Goal: Check status

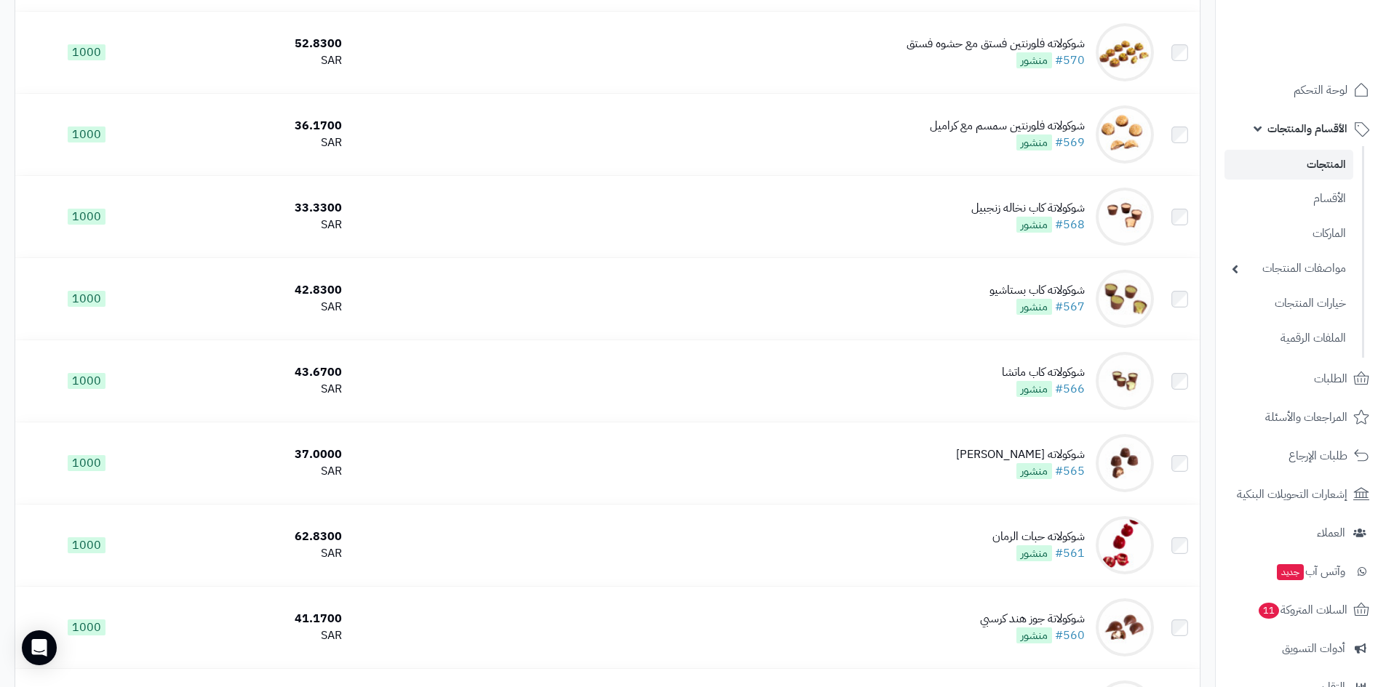
scroll to position [5309, 0]
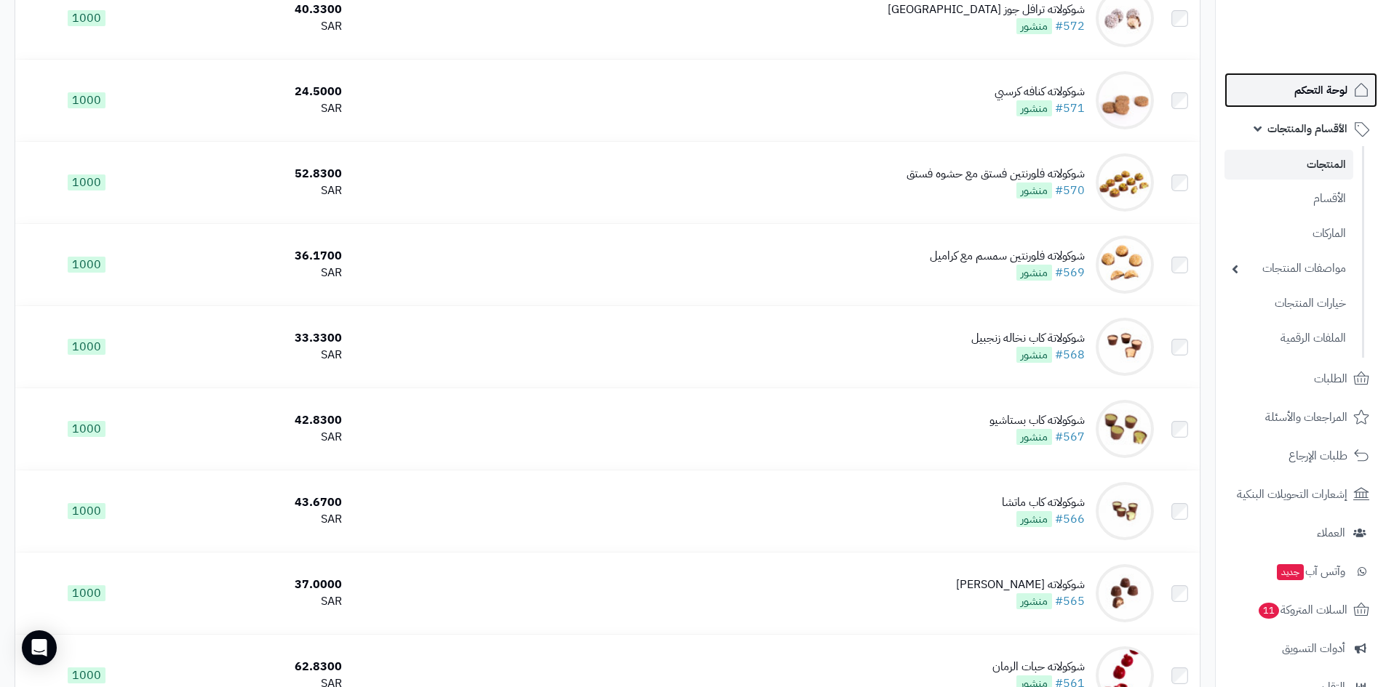
click at [1294, 92] on span "لوحة التحكم" at bounding box center [1320, 90] width 53 height 20
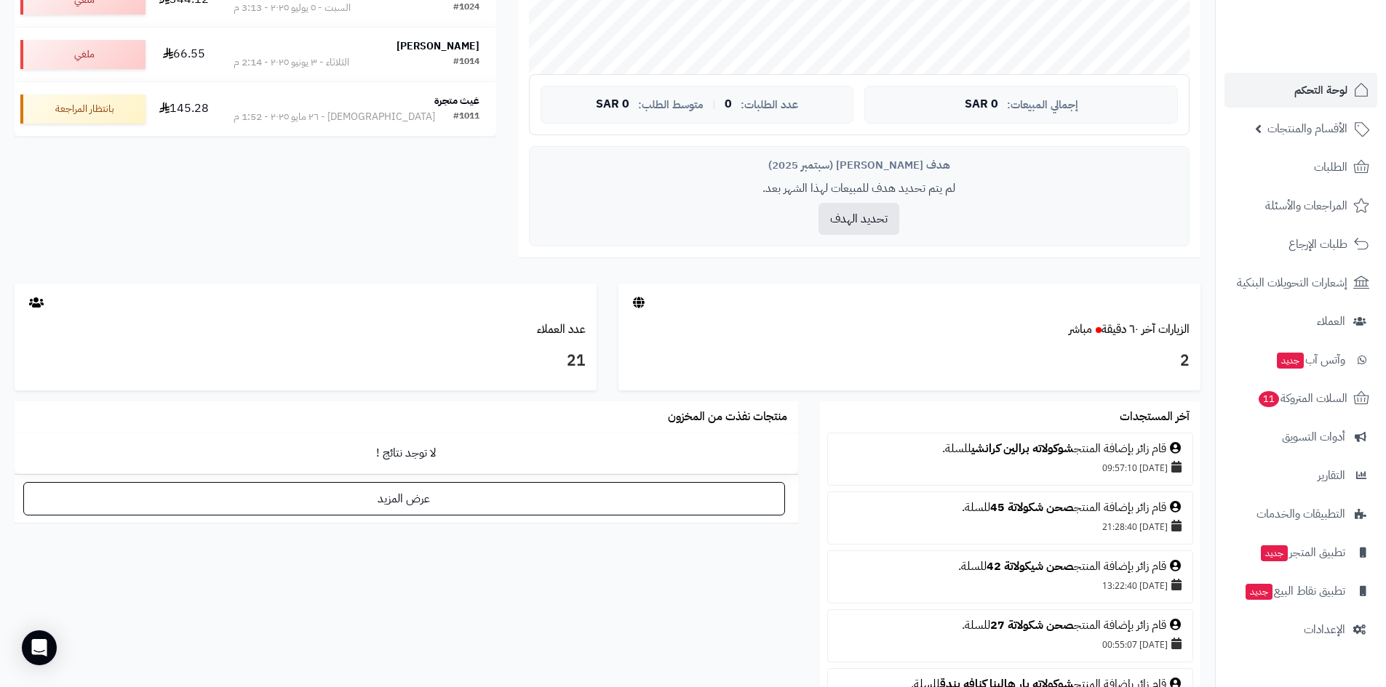
scroll to position [582, 0]
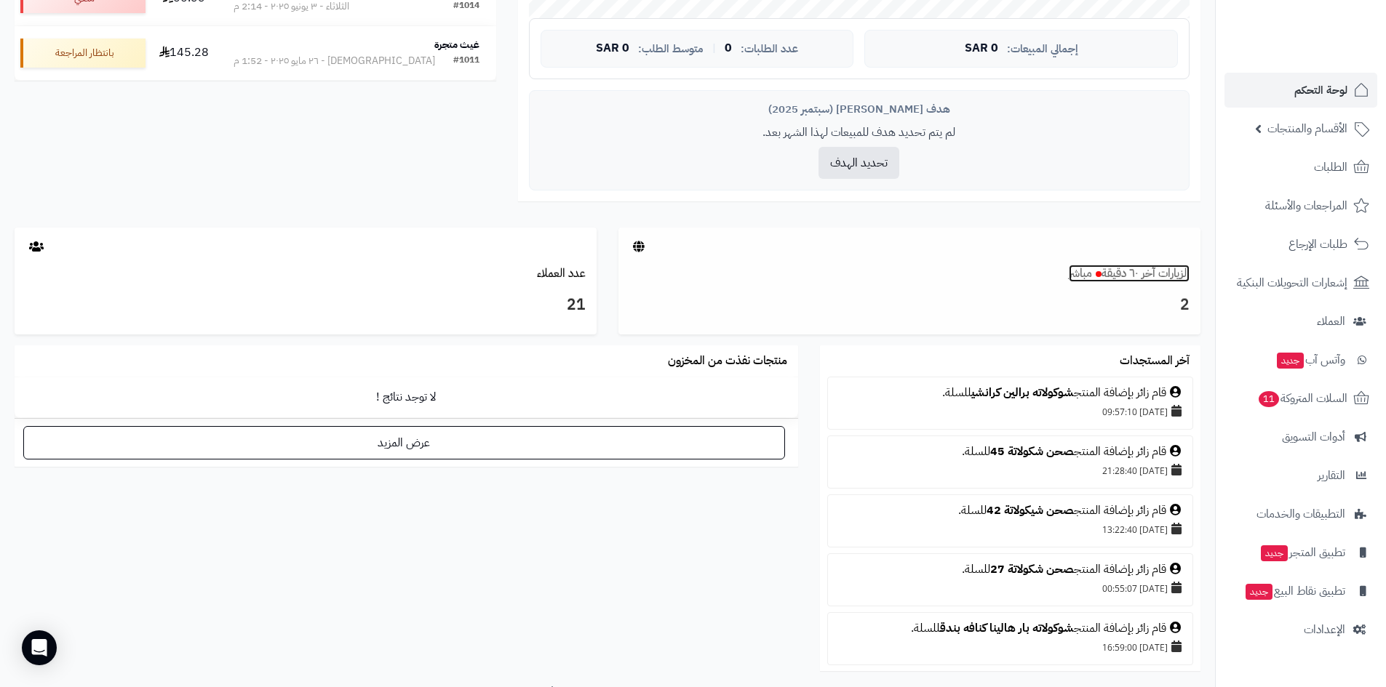
click at [1111, 265] on link "الزيارات آخر ٦٠ دقيقة مباشر" at bounding box center [1128, 273] width 121 height 17
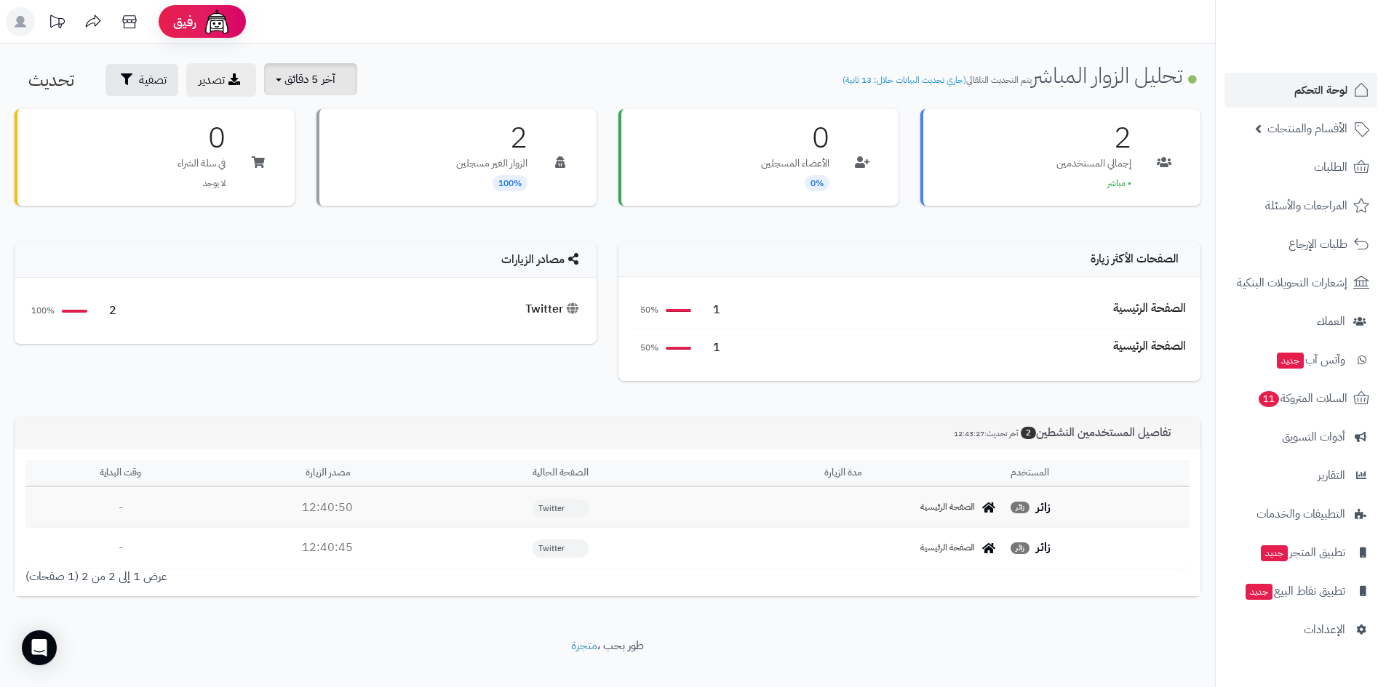
click at [327, 82] on span "آخر 5 دقائق" at bounding box center [309, 79] width 51 height 17
click at [337, 164] on link "آخر 30 دقيقة" at bounding box center [320, 172] width 116 height 28
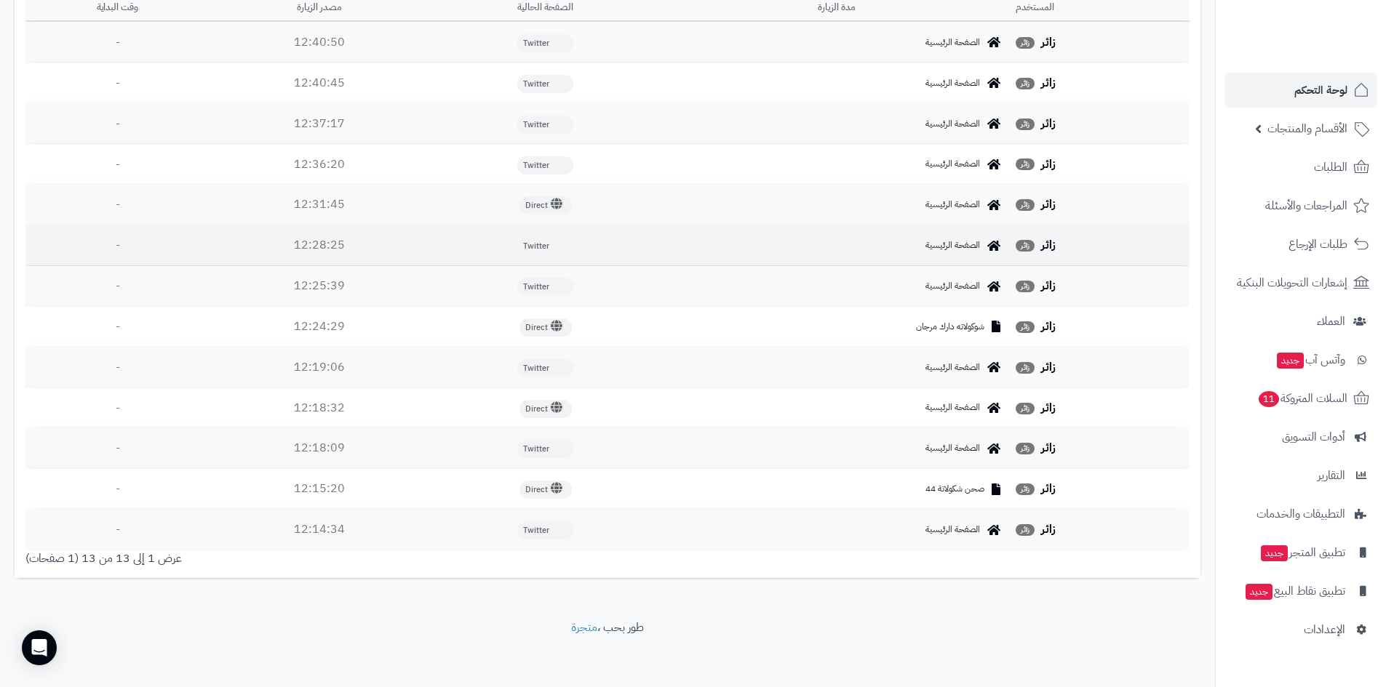
scroll to position [583, 0]
